Goal: Transaction & Acquisition: Purchase product/service

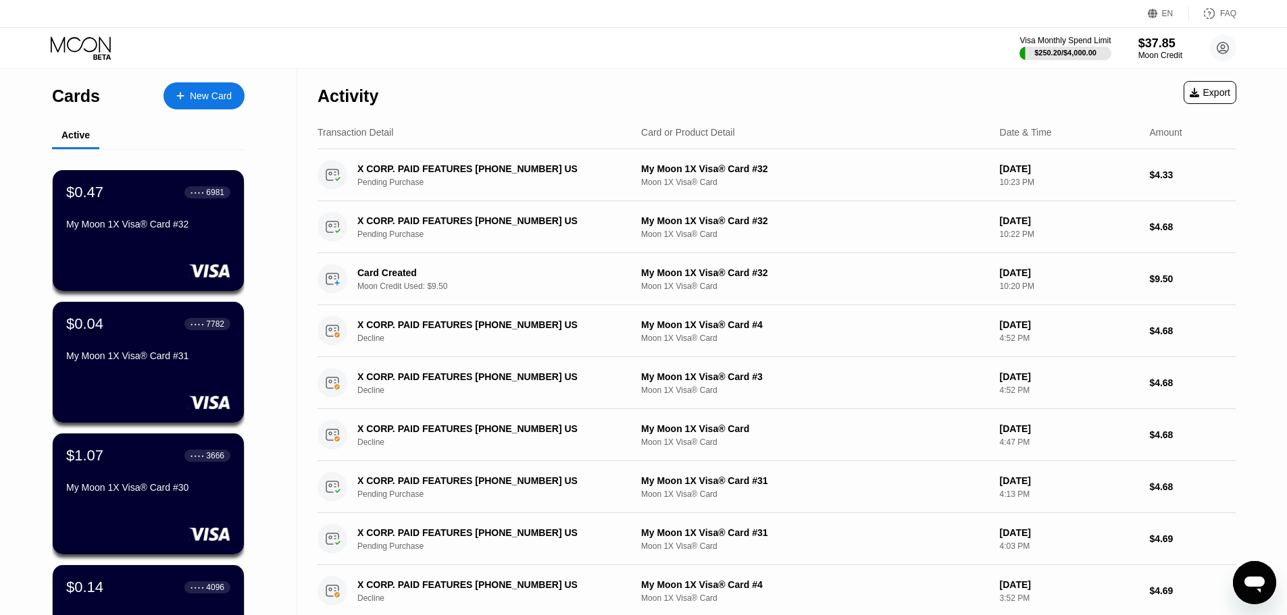
click at [207, 100] on div "New Card" at bounding box center [211, 96] width 42 height 11
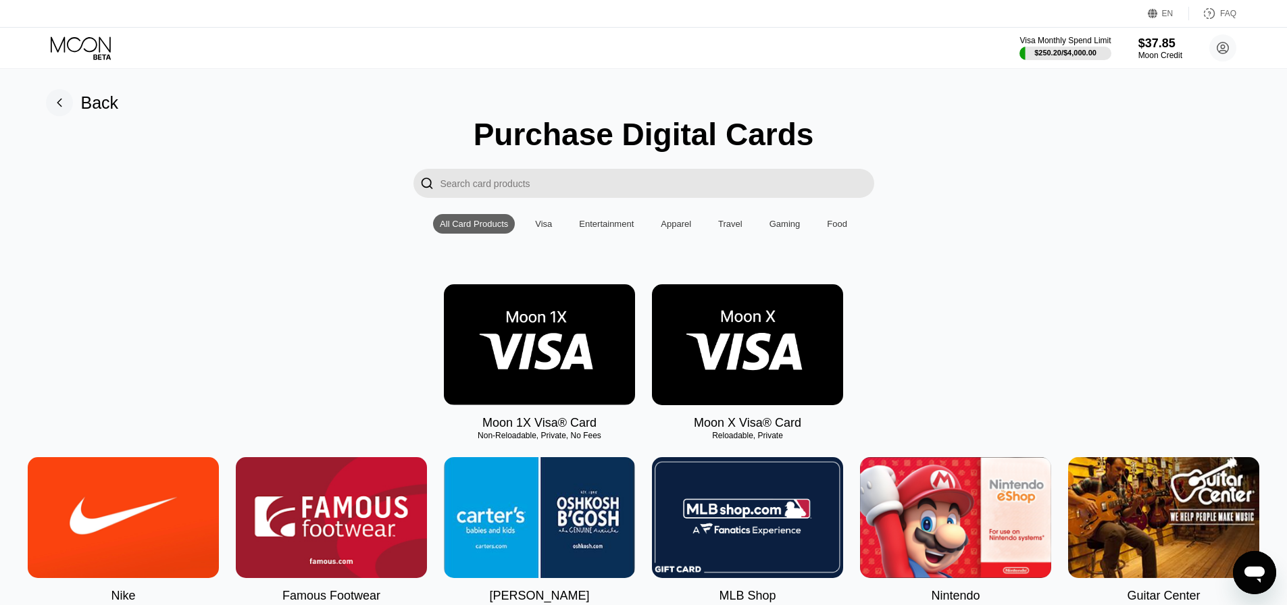
click at [530, 372] on img at bounding box center [539, 344] width 191 height 121
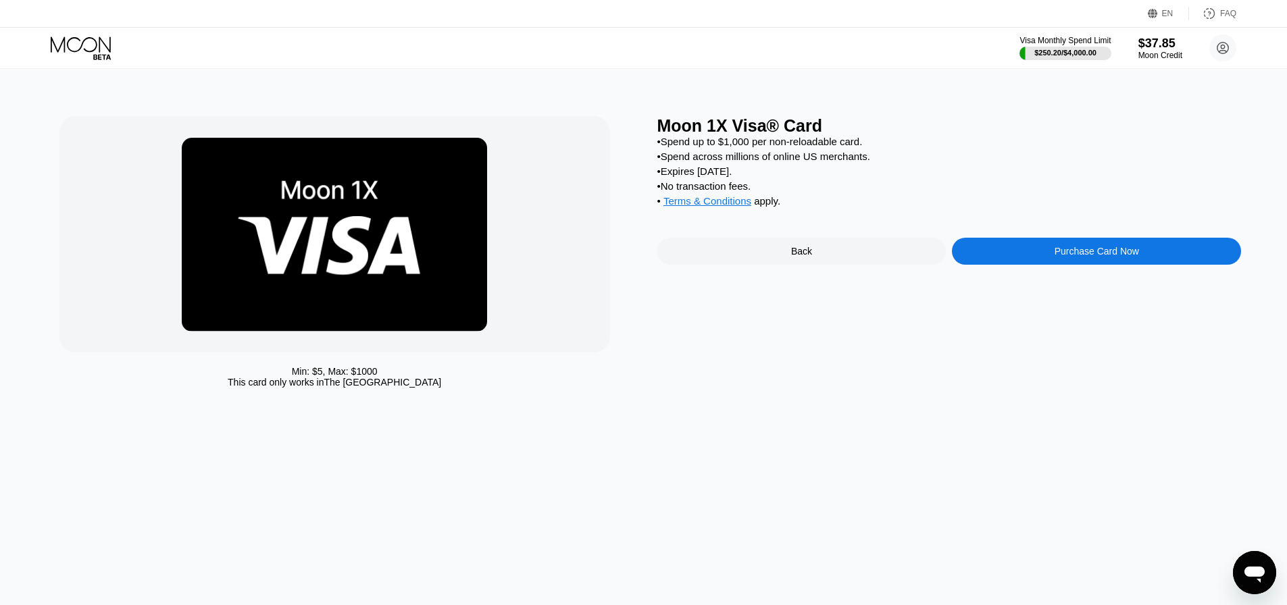
click at [1014, 265] on div "Purchase Card Now" at bounding box center [1096, 251] width 289 height 27
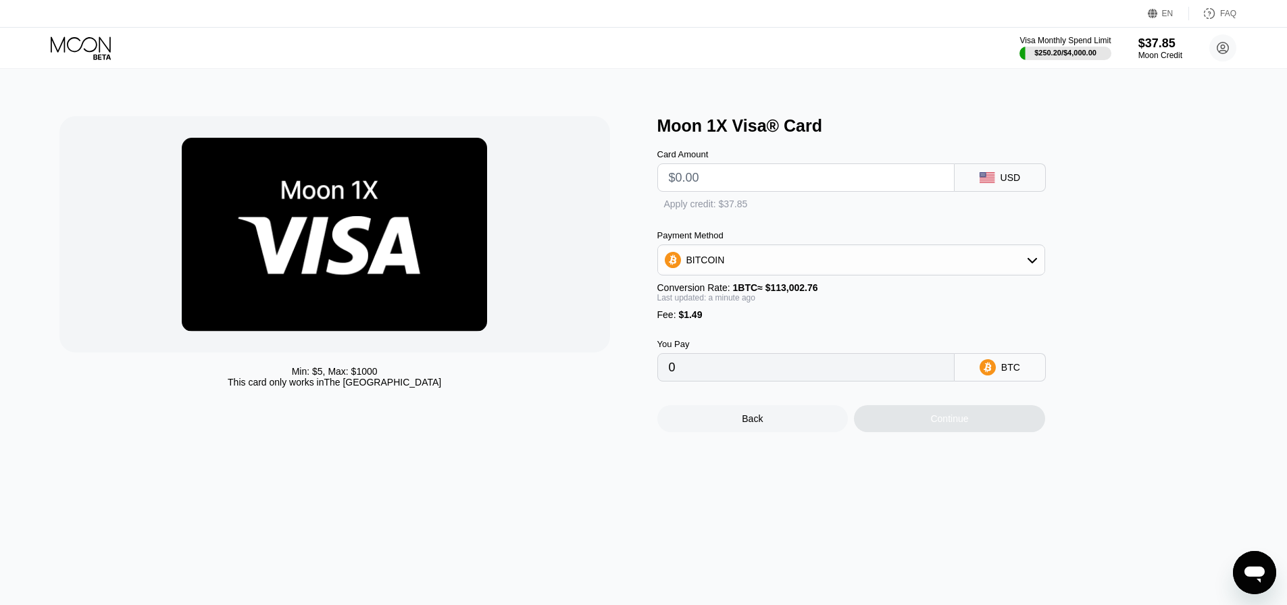
click at [746, 183] on input "text" at bounding box center [806, 177] width 274 height 27
type input "$9"
type input "0.00009283"
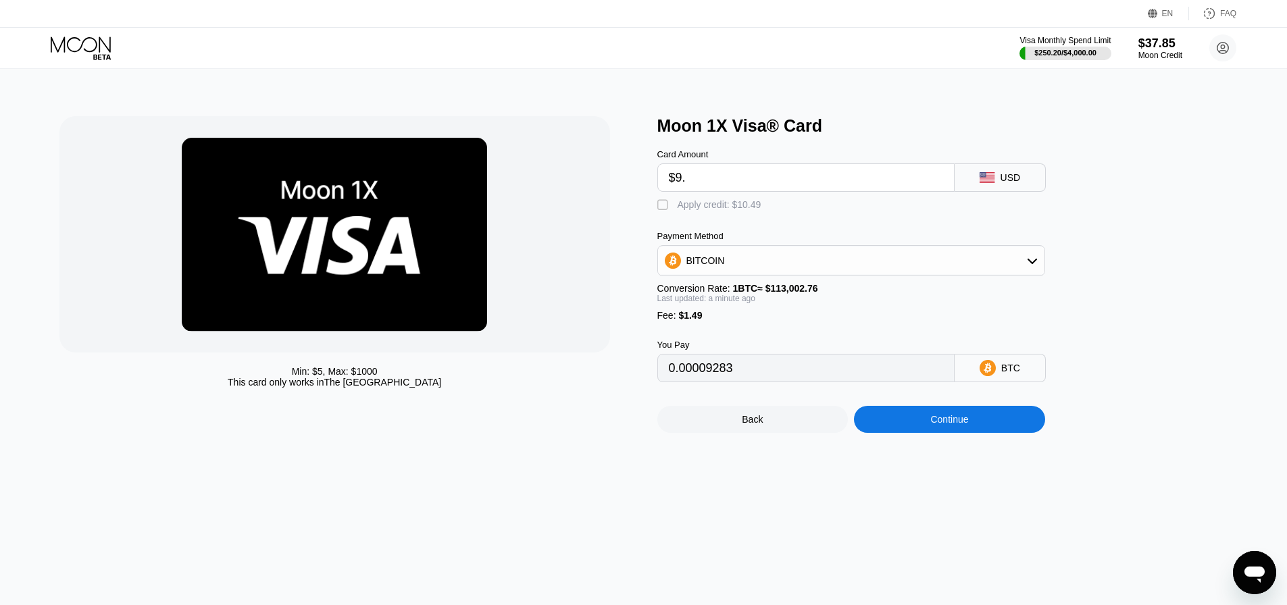
type input "$9.5"
type input "0.00009726"
type input "$9.5"
click at [719, 220] on div "Card Amount $9.5 USD  Apply credit: $10.99 Payment Method BITCOIN Conversion R…" at bounding box center [873, 259] width 432 height 247
click at [719, 210] on div "Apply credit: $10.99" at bounding box center [720, 204] width 84 height 11
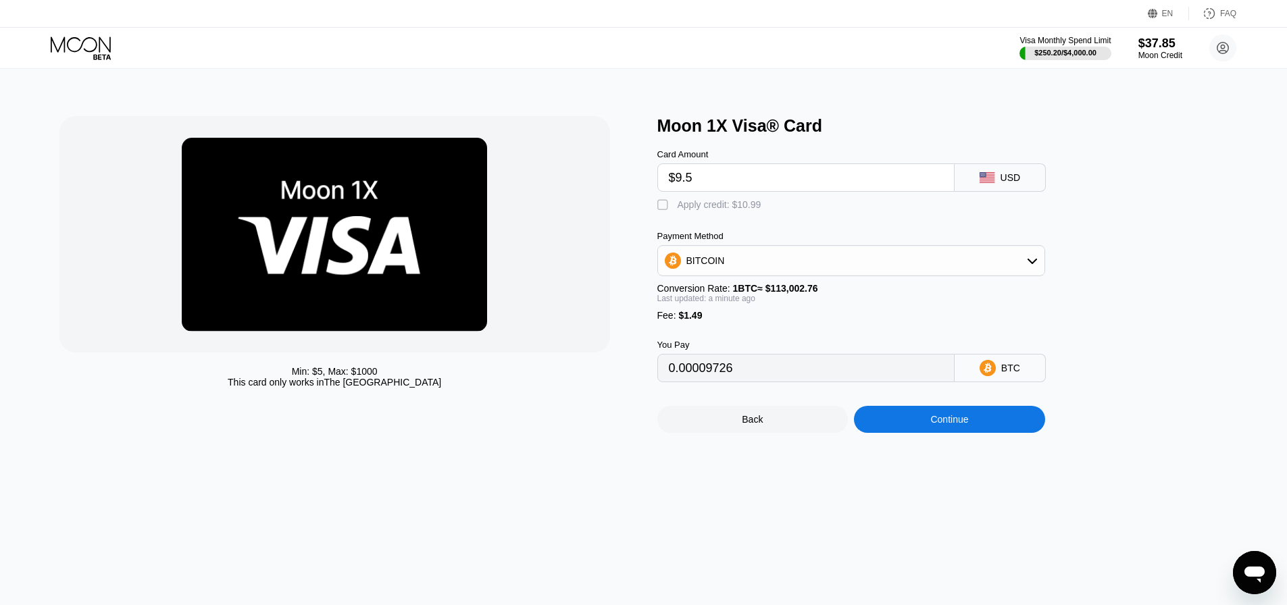
type input "0"
click at [966, 417] on div "Back Continue" at bounding box center [873, 407] width 432 height 51
click at [967, 425] on div "Continue" at bounding box center [949, 419] width 38 height 11
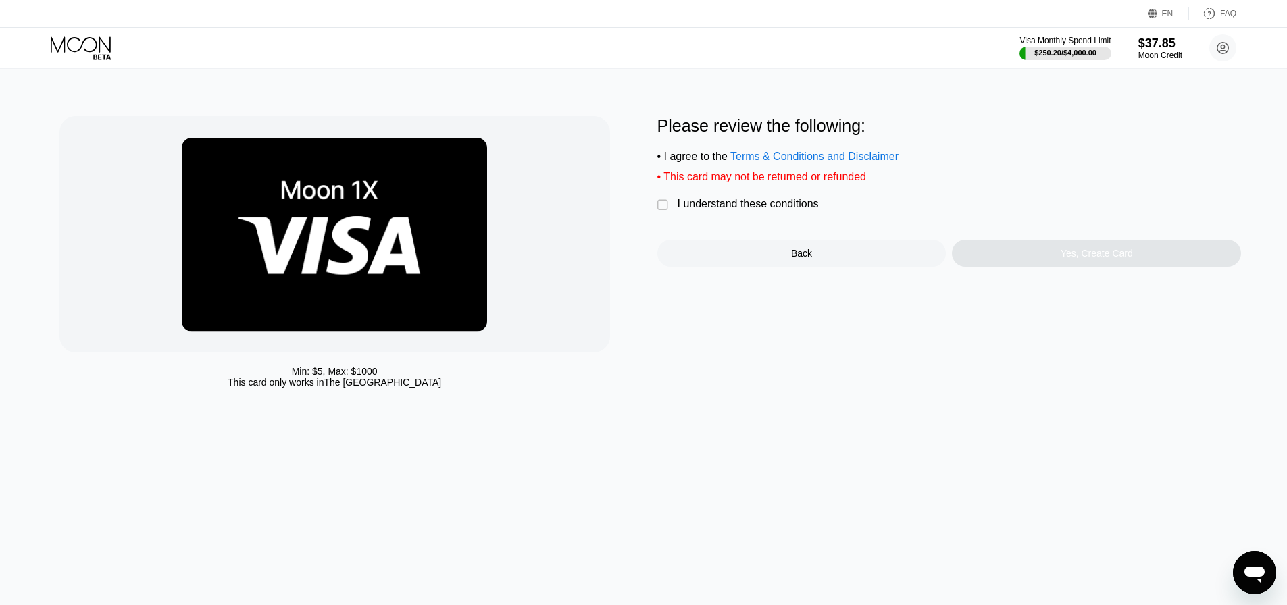
click at [743, 210] on div "I understand these conditions" at bounding box center [748, 204] width 141 height 12
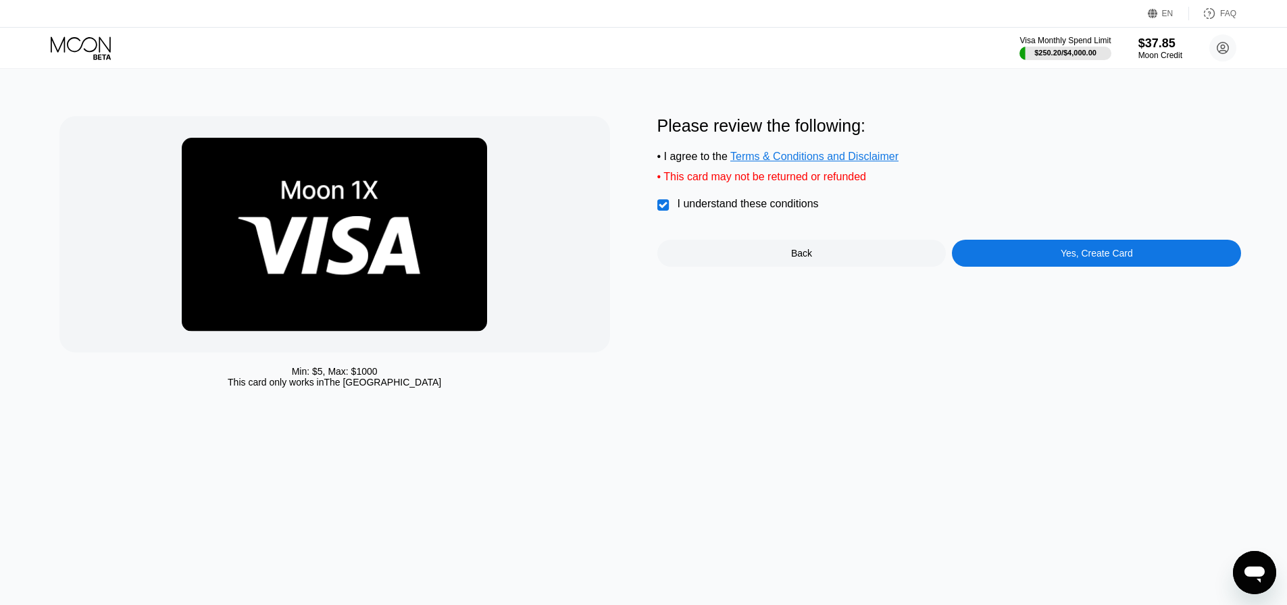
click at [1007, 259] on div "Yes, Create Card" at bounding box center [1096, 253] width 289 height 27
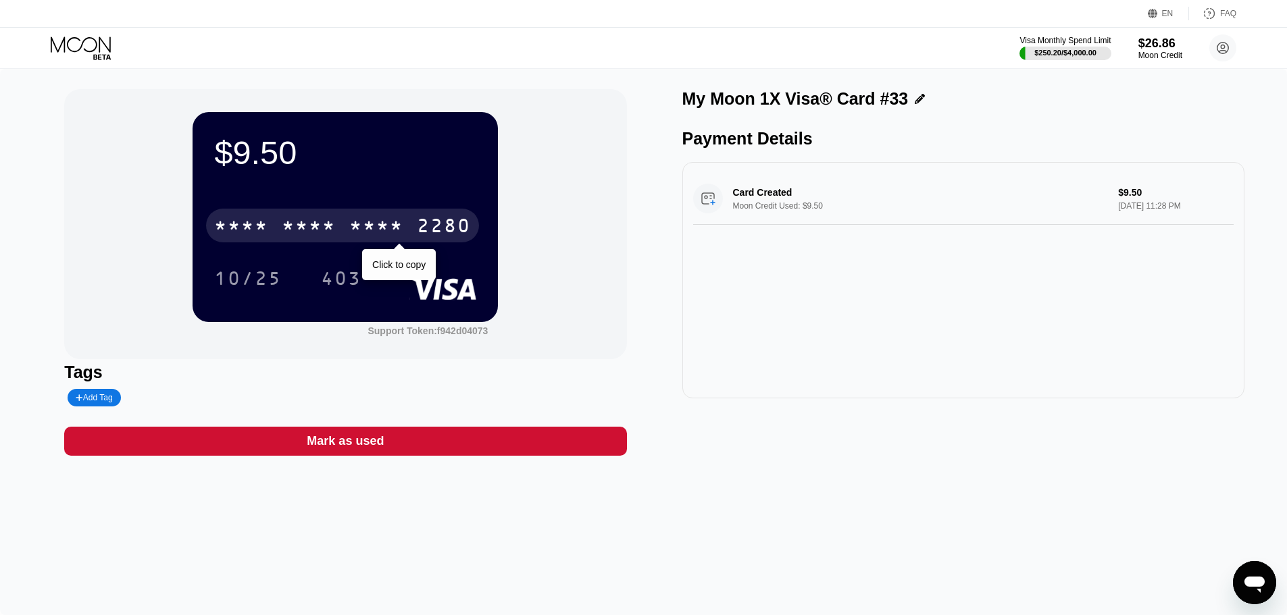
click at [407, 235] on div "* * * * * * * * * * * * 2280" at bounding box center [342, 226] width 273 height 34
